Goal: Information Seeking & Learning: Find specific fact

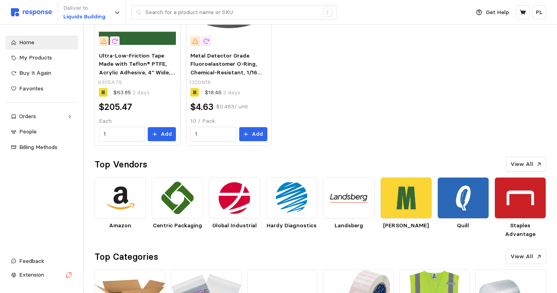
scroll to position [156, 0]
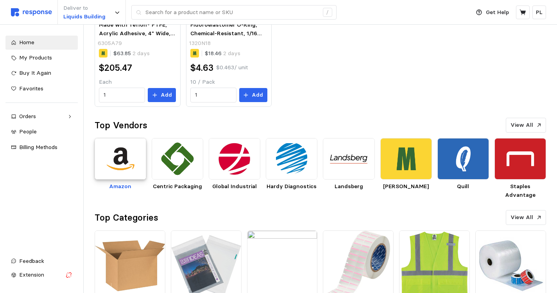
click at [123, 163] on img at bounding box center [121, 158] width 52 height 41
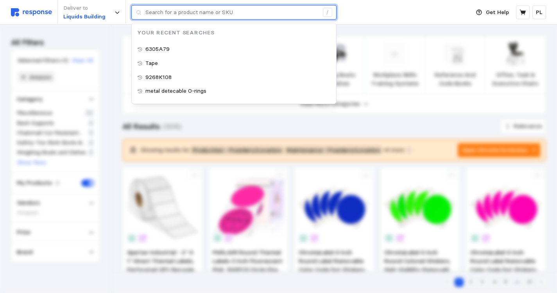
click at [173, 13] on input "text" at bounding box center [231, 12] width 173 height 14
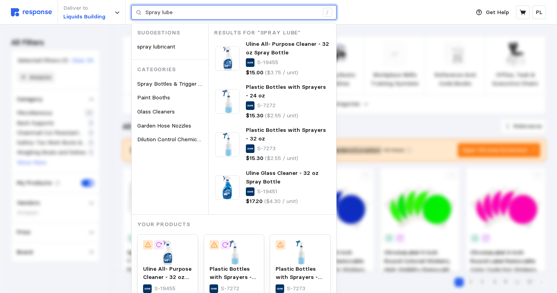
type input "Spray lube"
